Goal: Task Accomplishment & Management: Complete application form

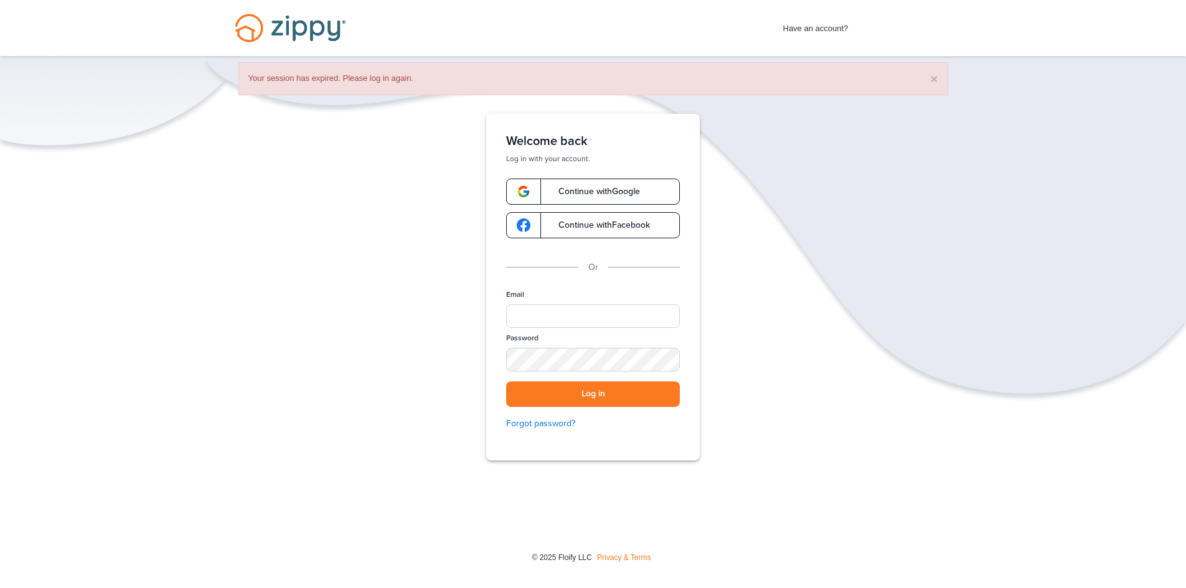
drag, startPoint x: 669, startPoint y: 328, endPoint x: 665, endPoint y: 322, distance: 7.1
click at [665, 323] on div "Email" at bounding box center [593, 311] width 174 height 44
click at [665, 322] on input "Email" at bounding box center [593, 316] width 174 height 24
type input "**********"
click at [506, 381] on button "Log in" at bounding box center [593, 394] width 174 height 26
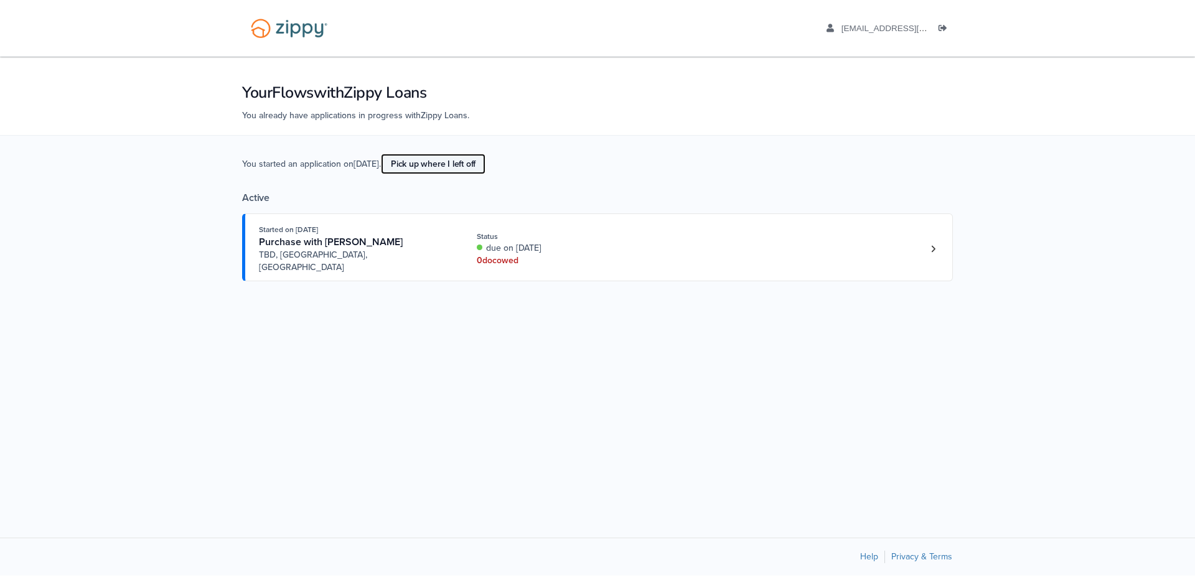
click at [466, 167] on link "Pick up where I left off" at bounding box center [433, 164] width 105 height 21
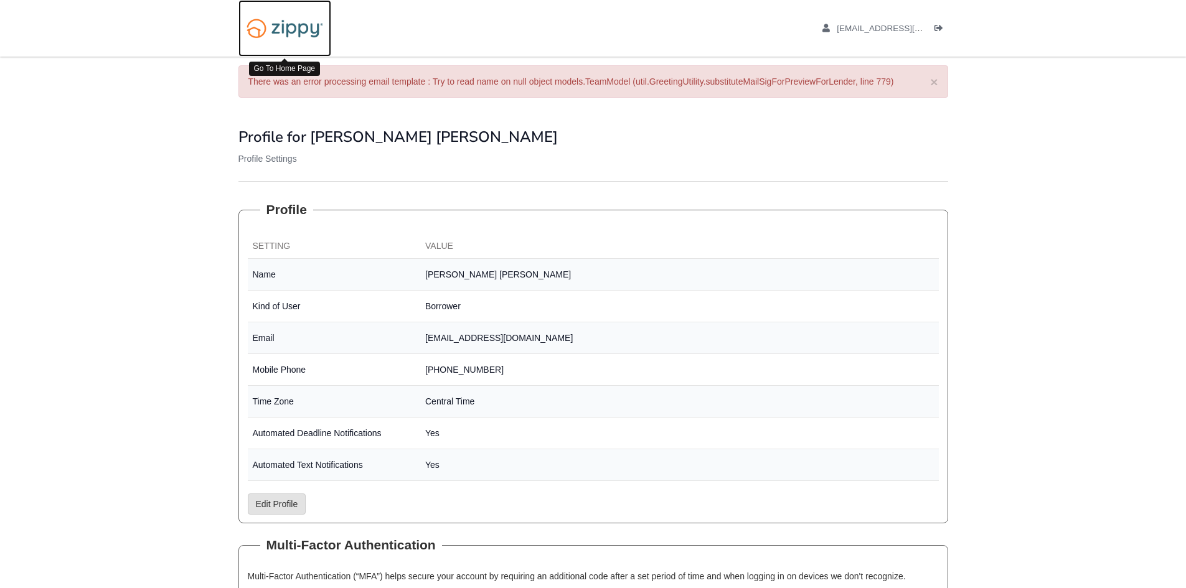
click at [299, 32] on img at bounding box center [284, 28] width 93 height 32
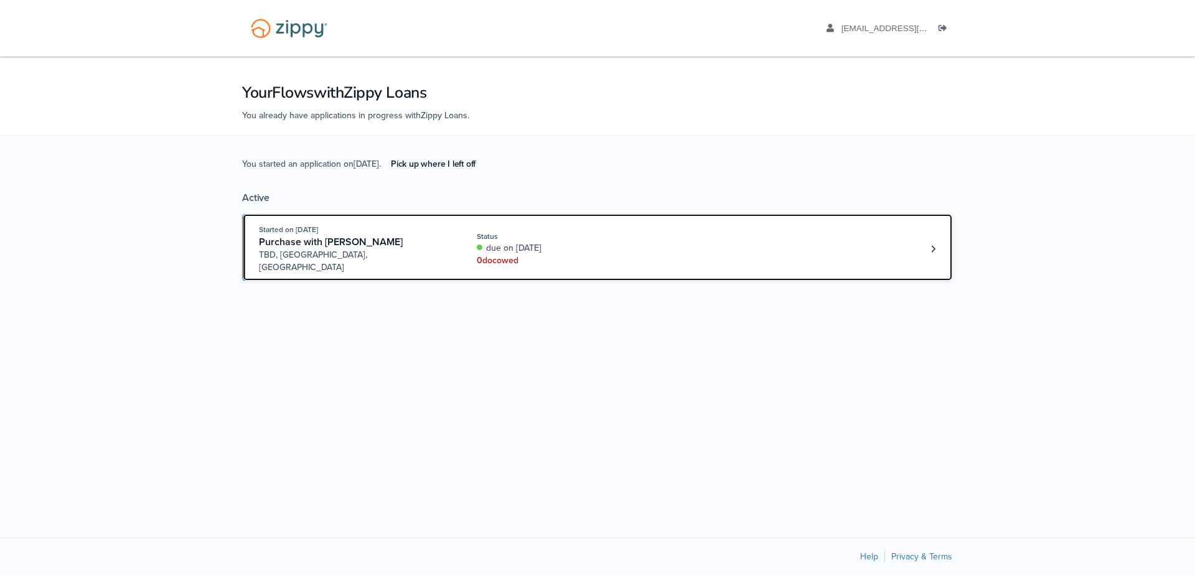
click at [669, 241] on div "Started on [DATE] Purchase with [PERSON_NAME] TBD, [GEOGRAPHIC_DATA], [GEOGRAPH…" at bounding box center [591, 248] width 665 height 50
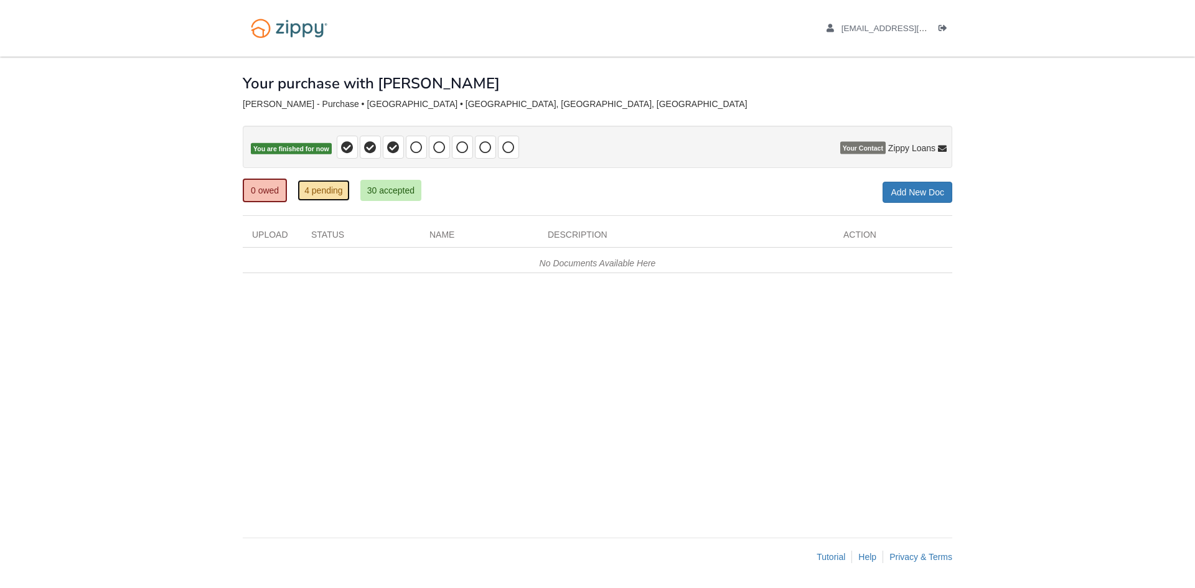
click at [317, 189] on link "4 pending" at bounding box center [323, 190] width 52 height 21
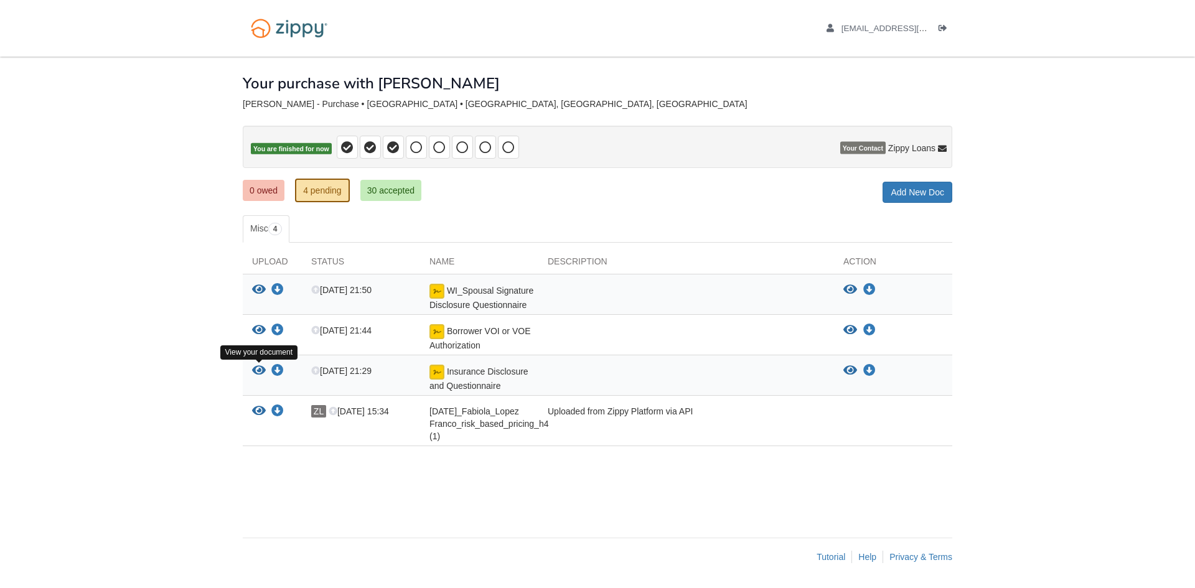
click at [259, 368] on icon "View Insurance Disclosure and Questionnaire" at bounding box center [259, 371] width 14 height 12
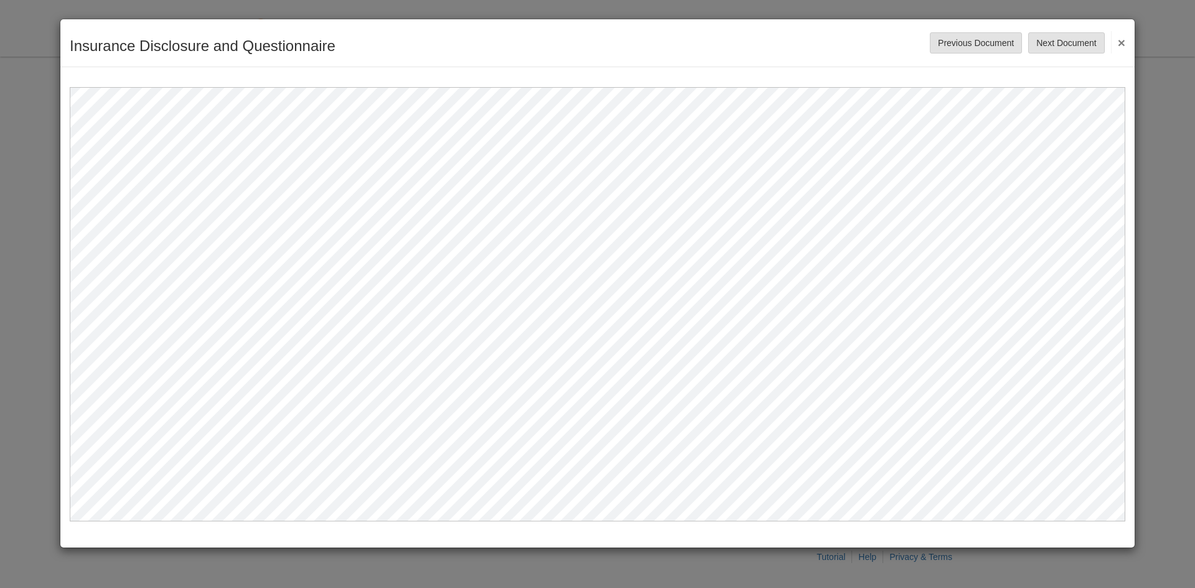
click at [1121, 42] on button "×" at bounding box center [1118, 42] width 14 height 22
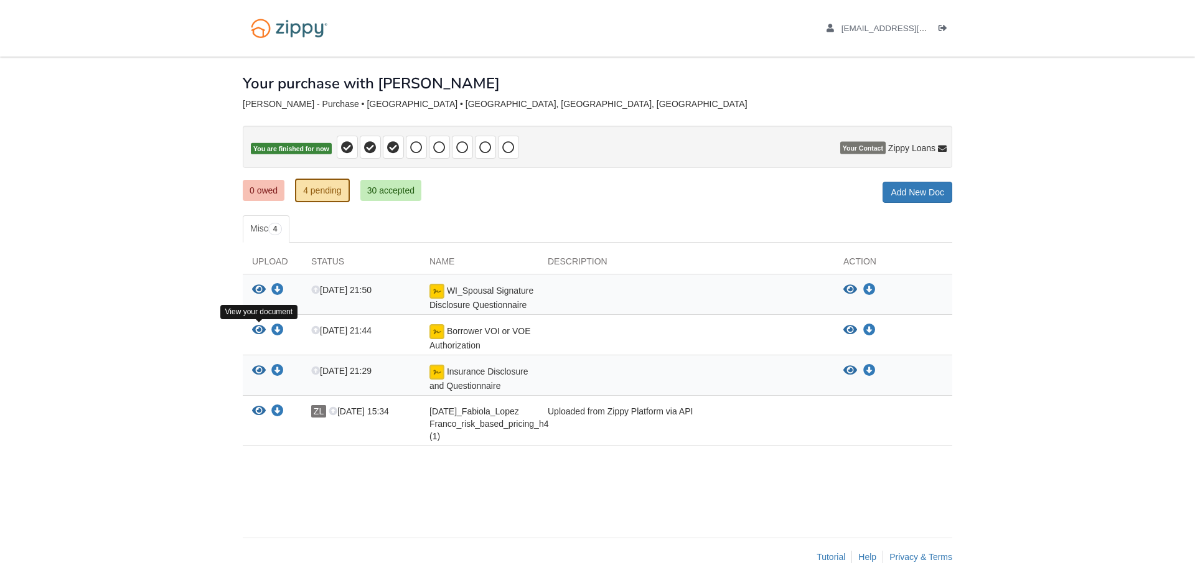
click at [256, 328] on icon "View Borrower VOI or VOE Authorization" at bounding box center [259, 330] width 14 height 12
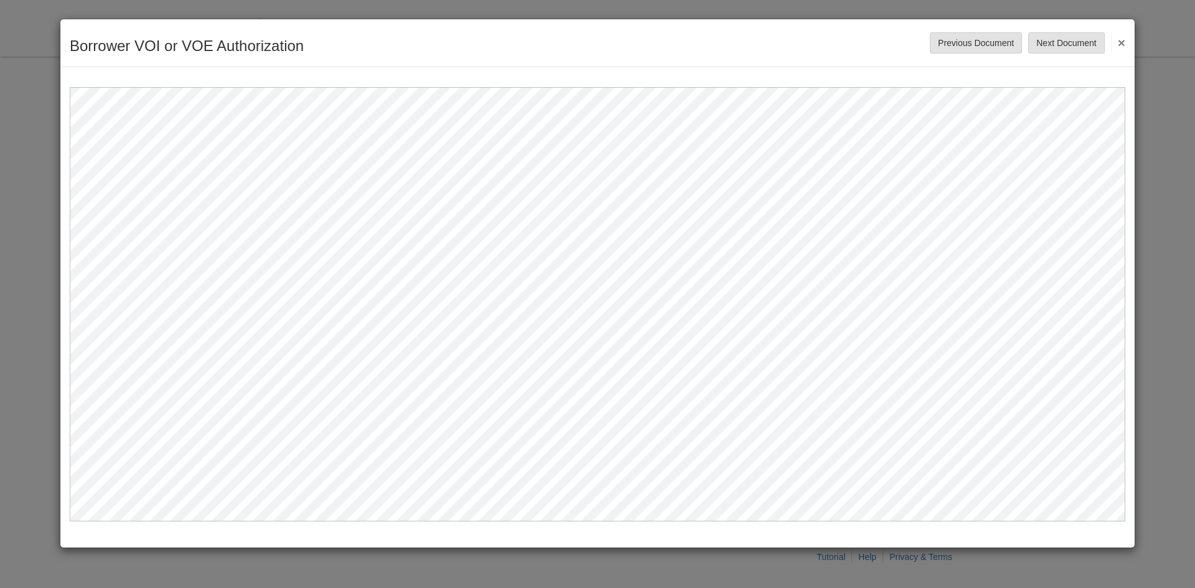
click at [1118, 46] on button "×" at bounding box center [1118, 42] width 14 height 22
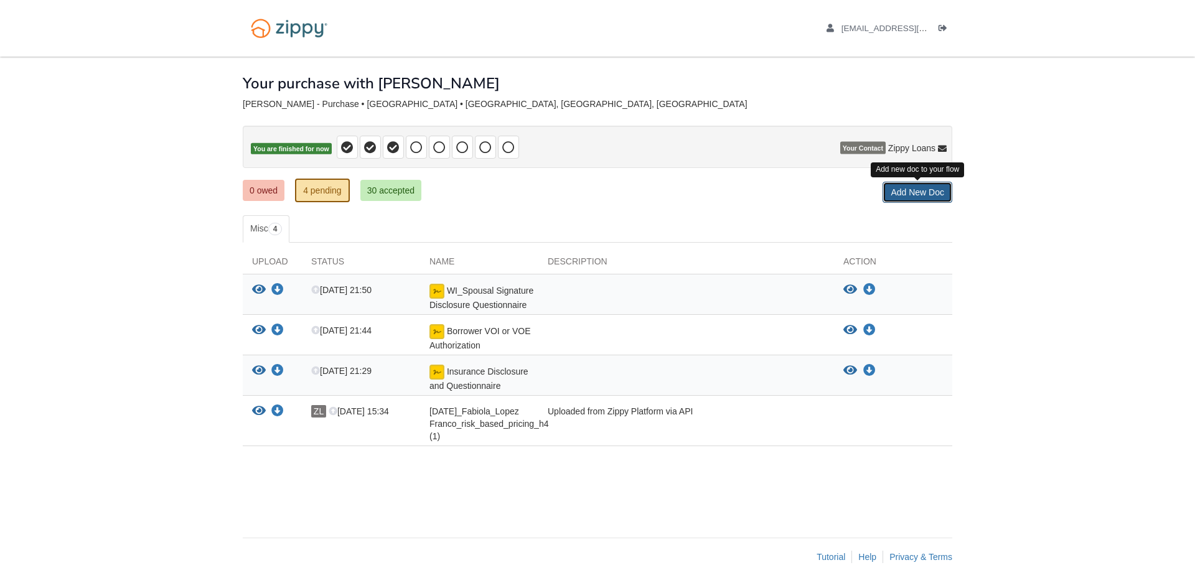
click at [913, 189] on link "Add New Doc" at bounding box center [917, 192] width 70 height 21
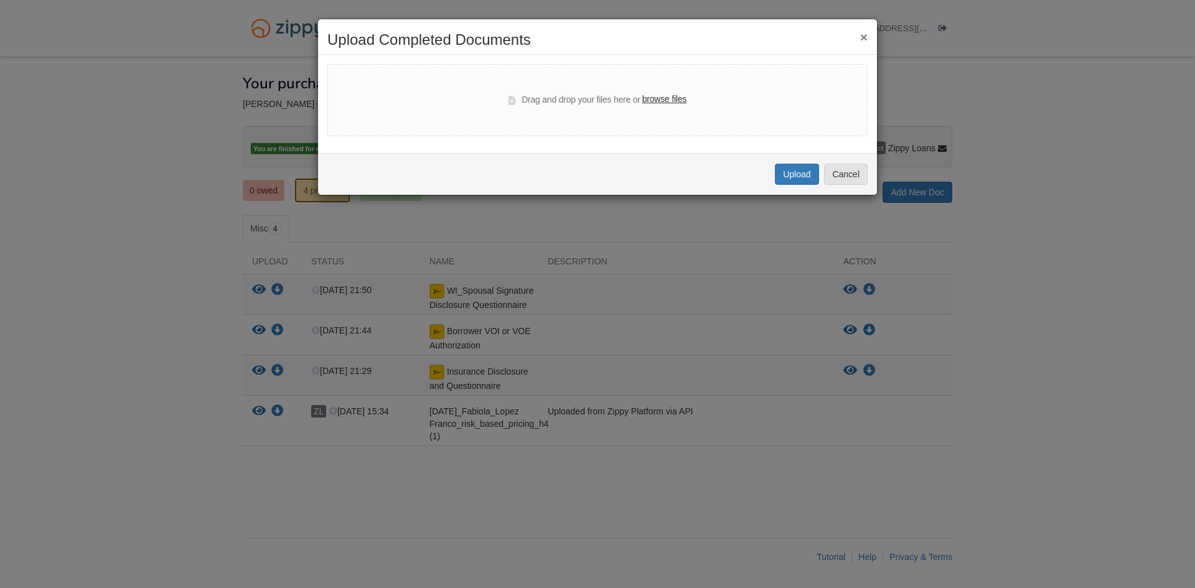
click at [867, 37] on button "×" at bounding box center [863, 36] width 7 height 13
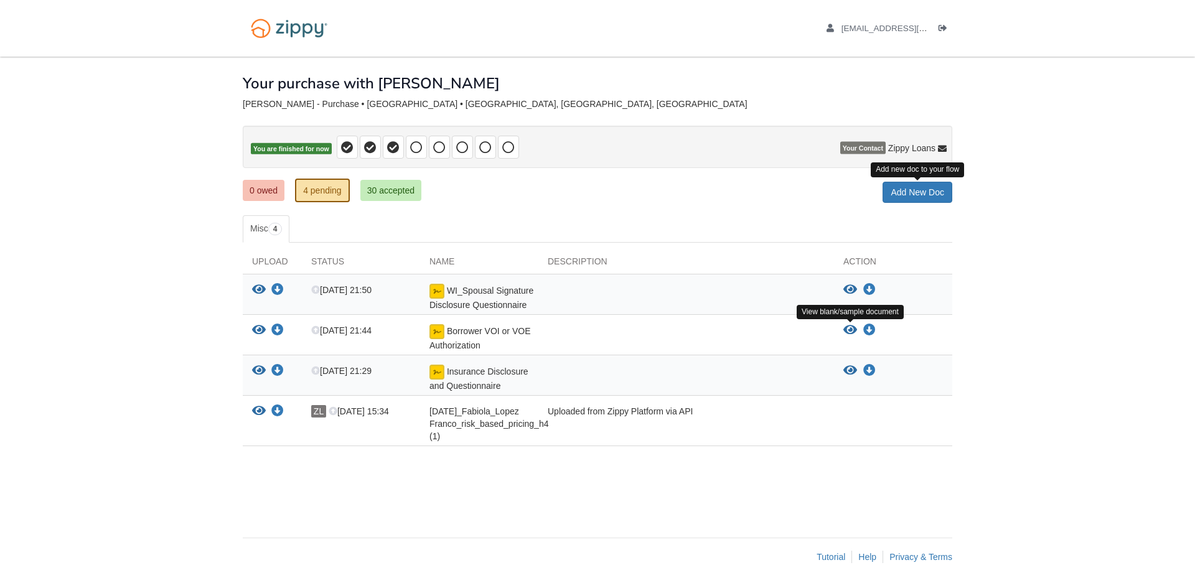
click at [854, 327] on icon "View Borrower VOI or VOE Authorization" at bounding box center [850, 330] width 14 height 12
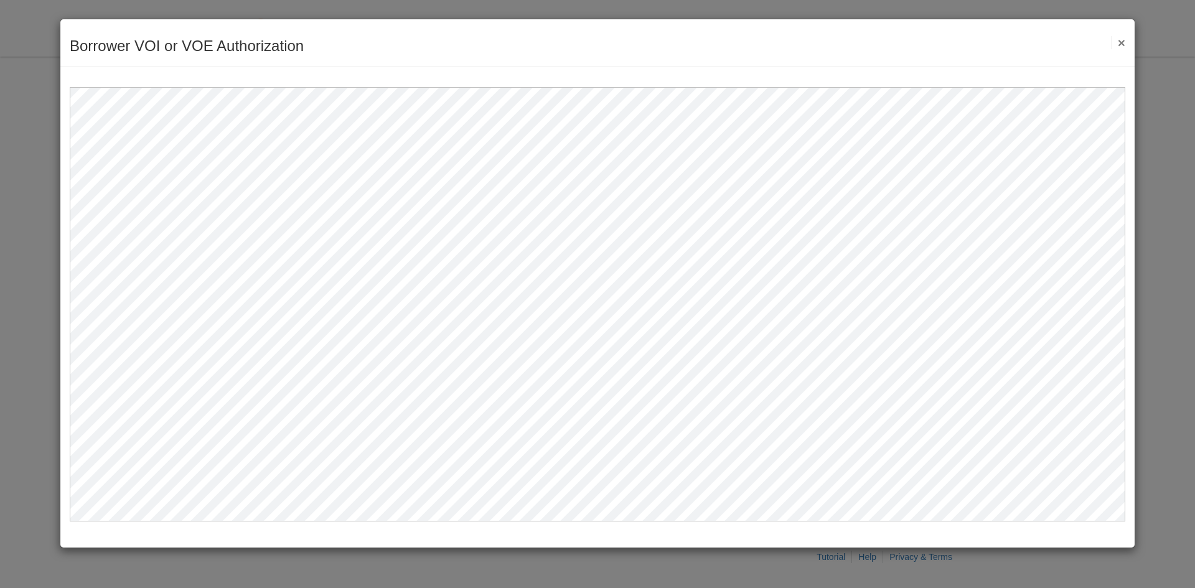
click at [1117, 40] on button "×" at bounding box center [1118, 42] width 14 height 13
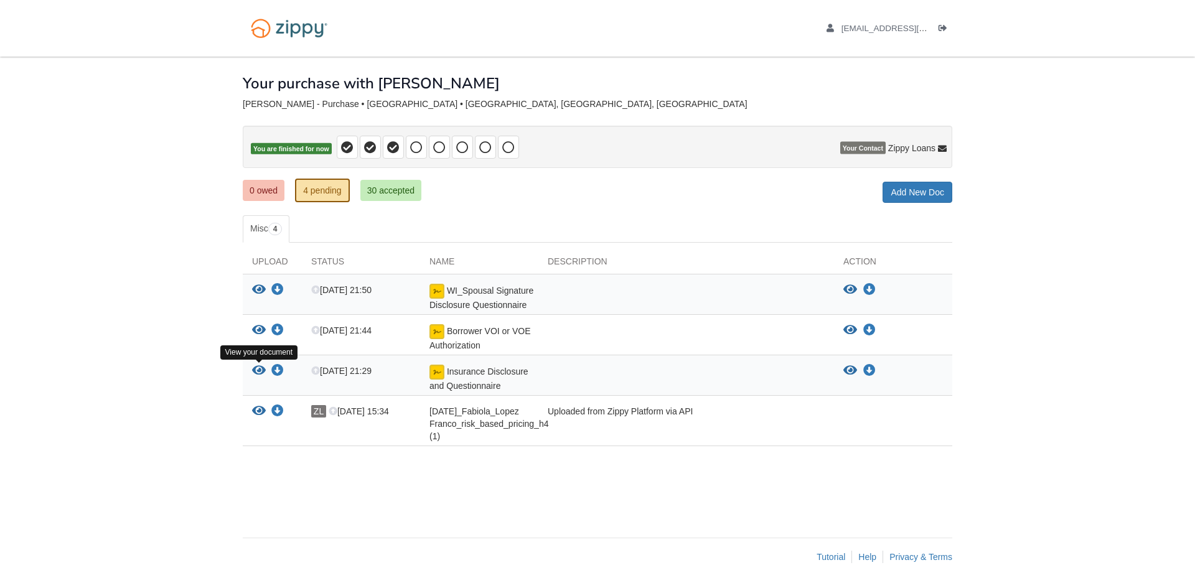
click at [255, 368] on icon "View Insurance Disclosure and Questionnaire" at bounding box center [259, 371] width 14 height 12
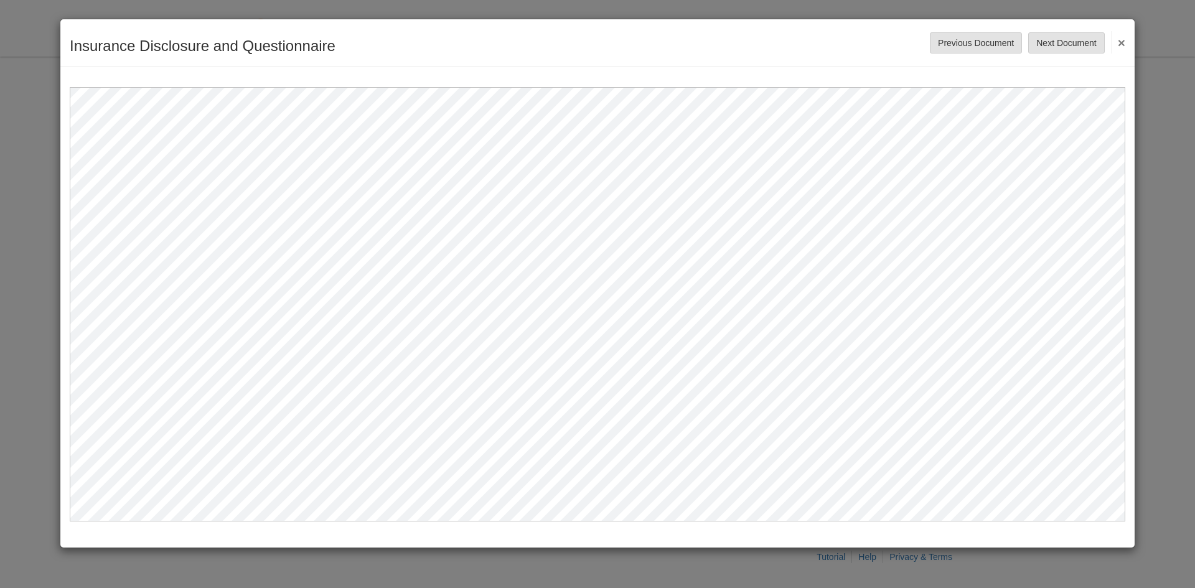
click at [1121, 44] on button "×" at bounding box center [1118, 42] width 14 height 22
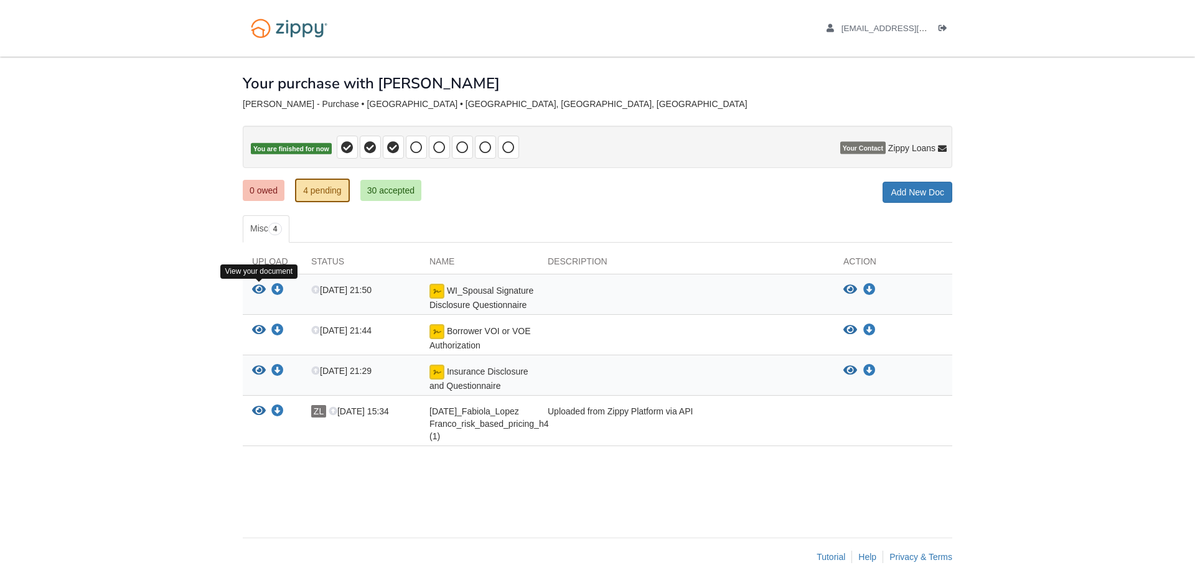
click at [257, 290] on icon "View WI_Spousal Signature Disclosure Questionnaire" at bounding box center [259, 290] width 14 height 12
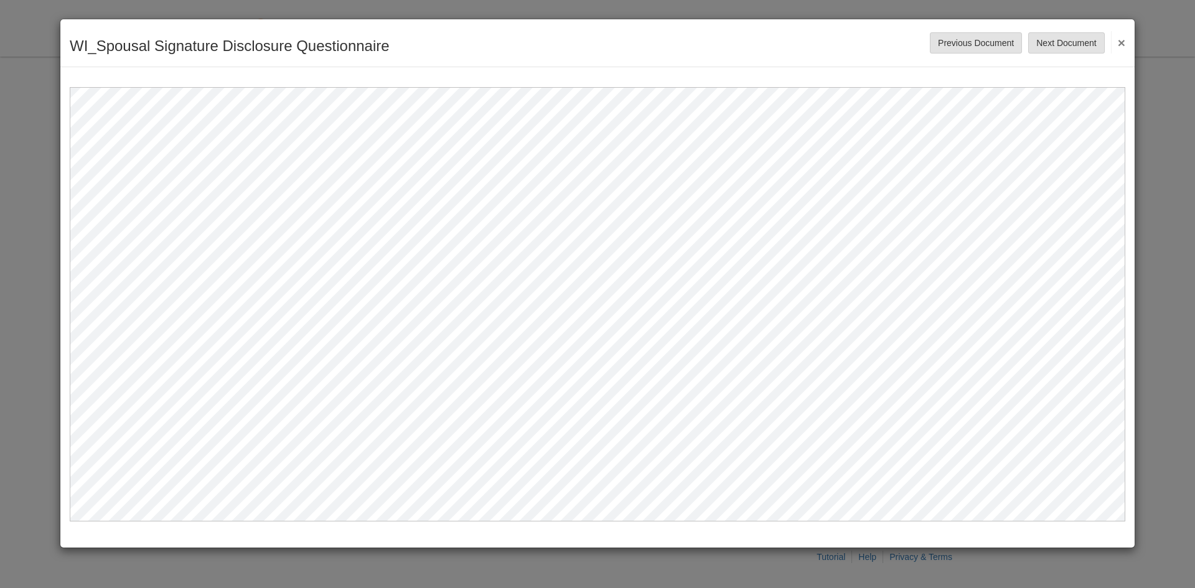
click at [1121, 45] on button "×" at bounding box center [1118, 42] width 14 height 22
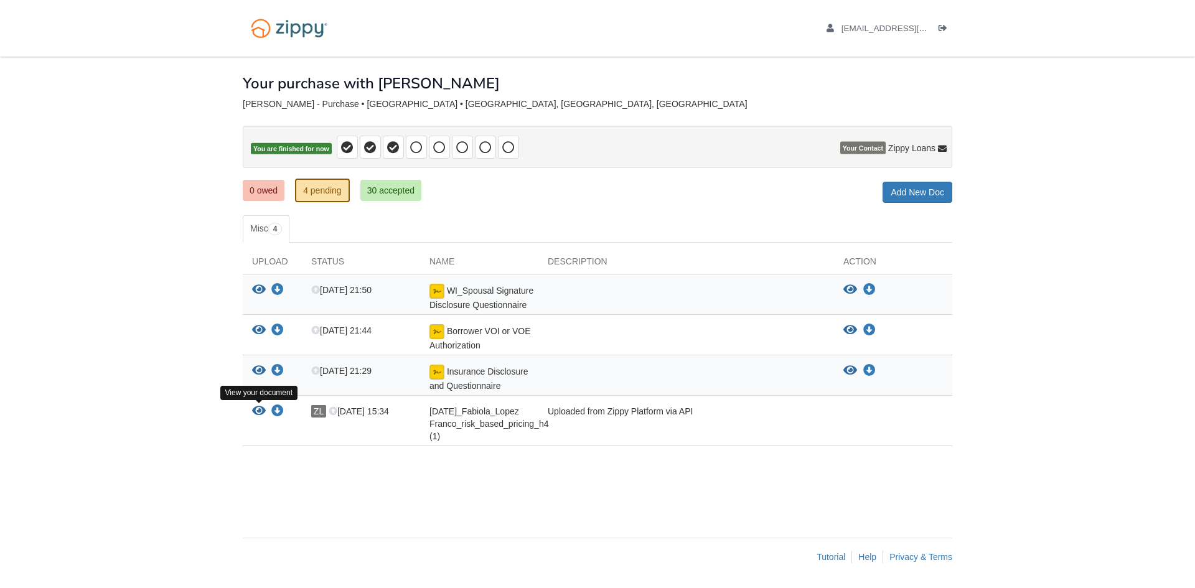
click at [256, 409] on icon "View 09-29-2025_Fabiola_Lopez Franco_risk_based_pricing_h4 (1)" at bounding box center [259, 411] width 14 height 12
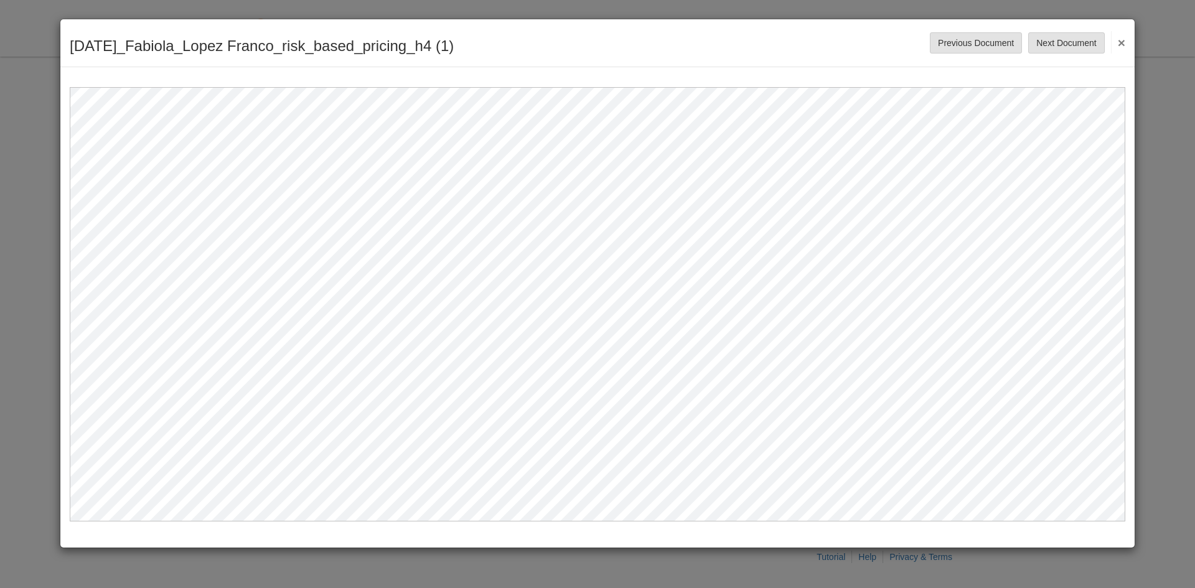
click at [1124, 42] on button "×" at bounding box center [1118, 42] width 14 height 22
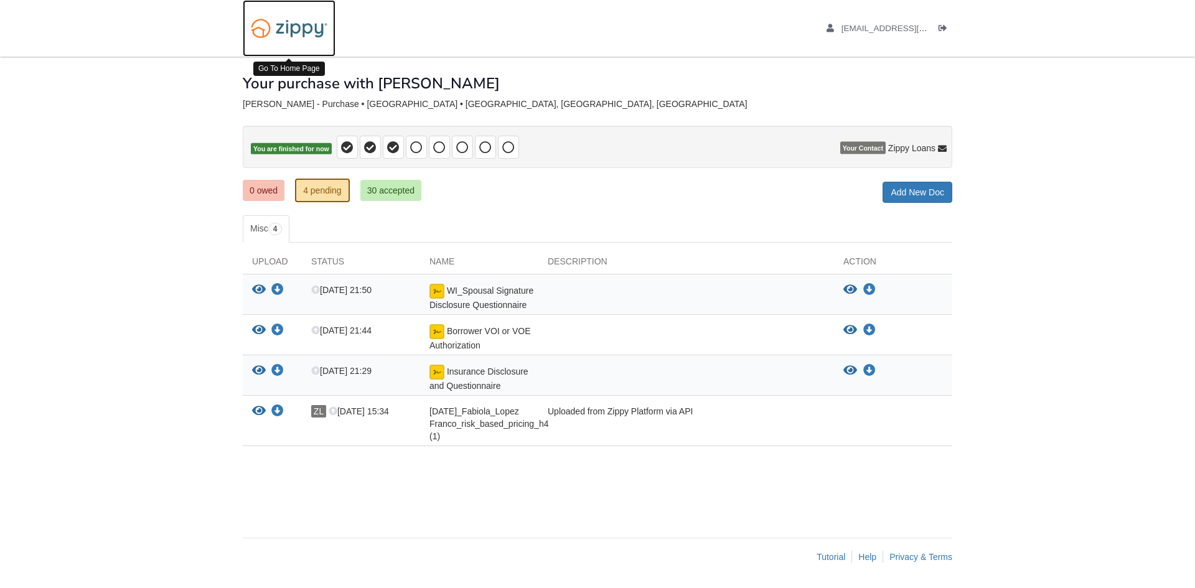
click at [289, 23] on img at bounding box center [289, 28] width 93 height 32
